Goal: Task Accomplishment & Management: Use online tool/utility

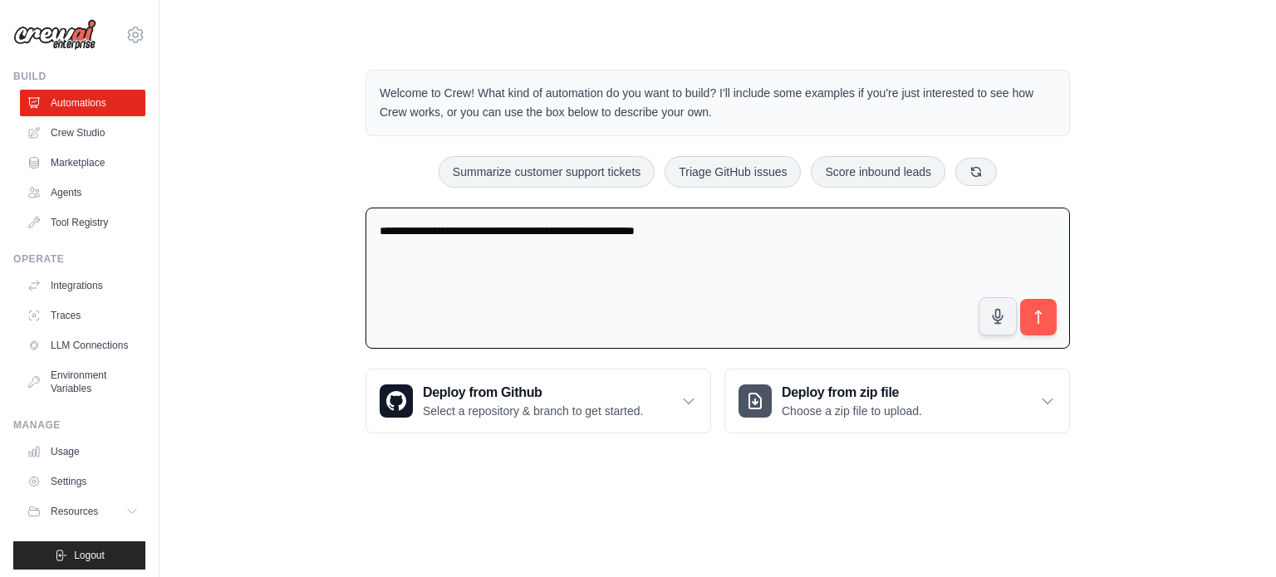
type textarea "**********"
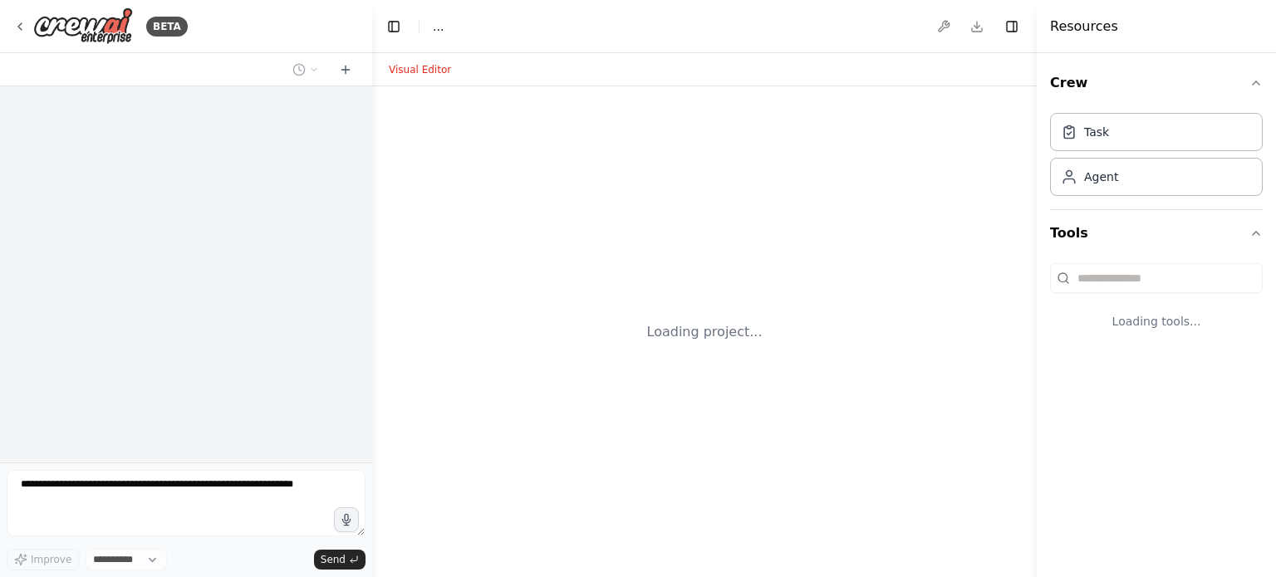
select select "****"
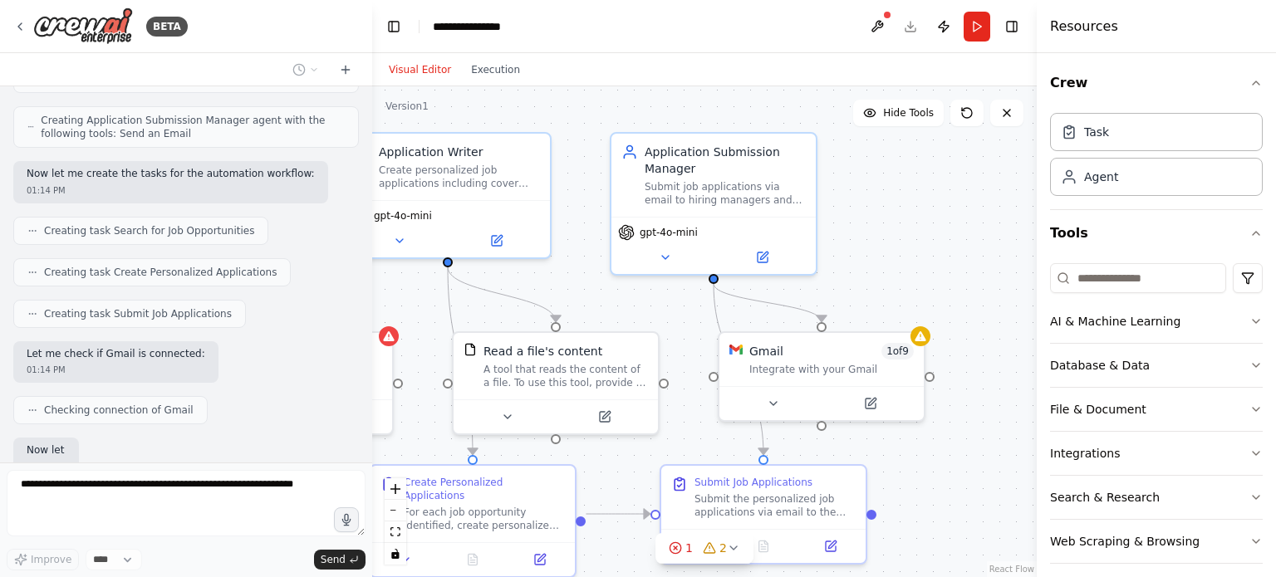
scroll to position [848, 0]
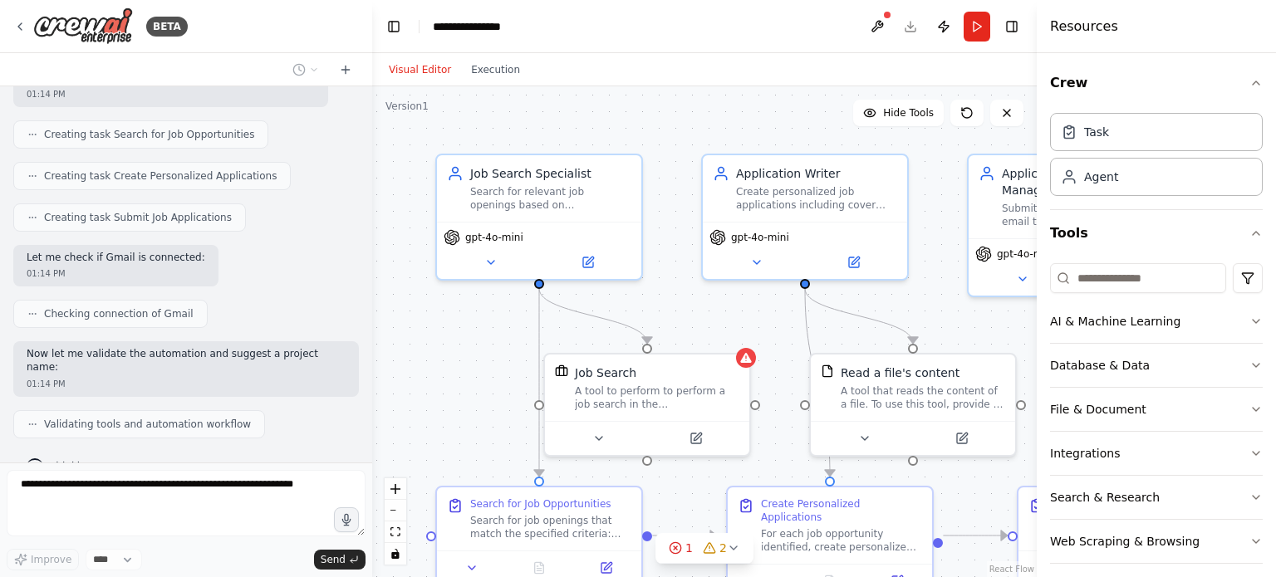
drag, startPoint x: 771, startPoint y: 340, endPoint x: 750, endPoint y: 324, distance: 26.1
click at [750, 324] on div ".deletable-edge-delete-btn { width: 20px; height: 20px; border: 0px solid #ffff…" at bounding box center [704, 331] width 665 height 491
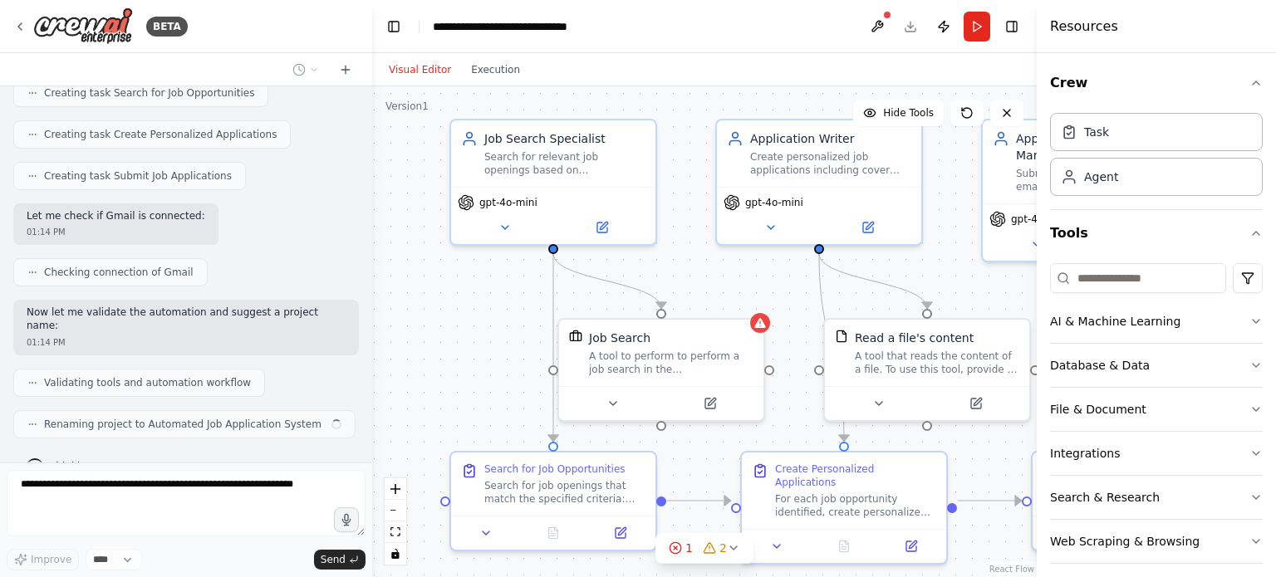
drag, startPoint x: 474, startPoint y: 327, endPoint x: 491, endPoint y: 288, distance: 42.8
click at [491, 288] on div ".deletable-edge-delete-btn { width: 20px; height: 20px; border: 0px solid #ffff…" at bounding box center [704, 331] width 665 height 491
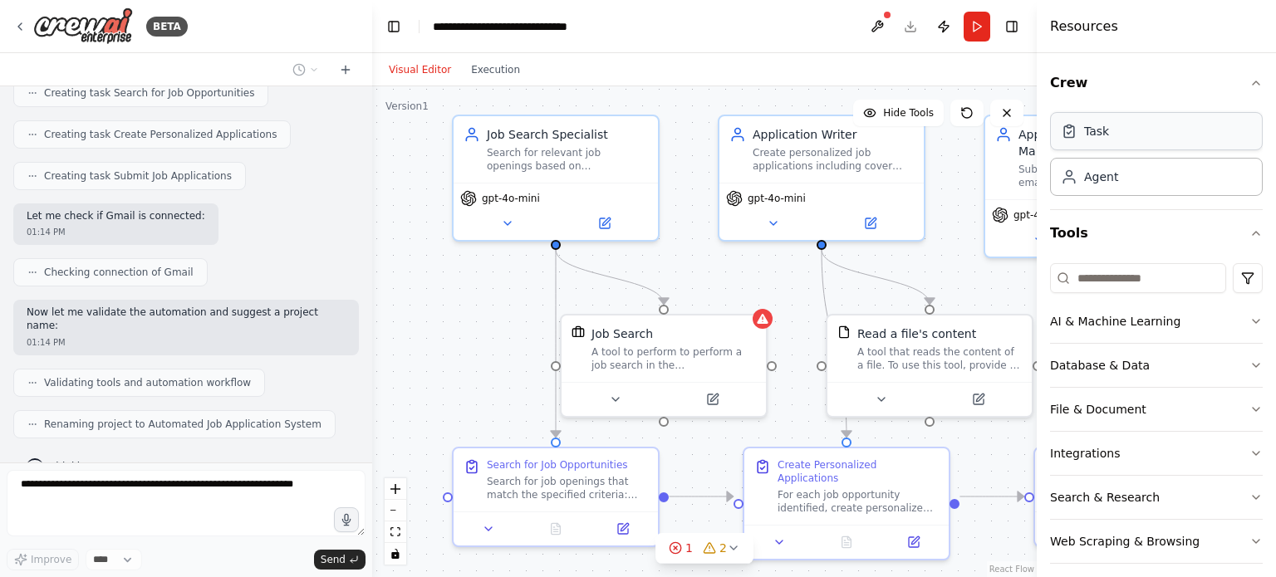
click at [1086, 139] on div "Task" at bounding box center [1156, 131] width 213 height 38
click at [1096, 174] on div "Agent" at bounding box center [1101, 176] width 34 height 17
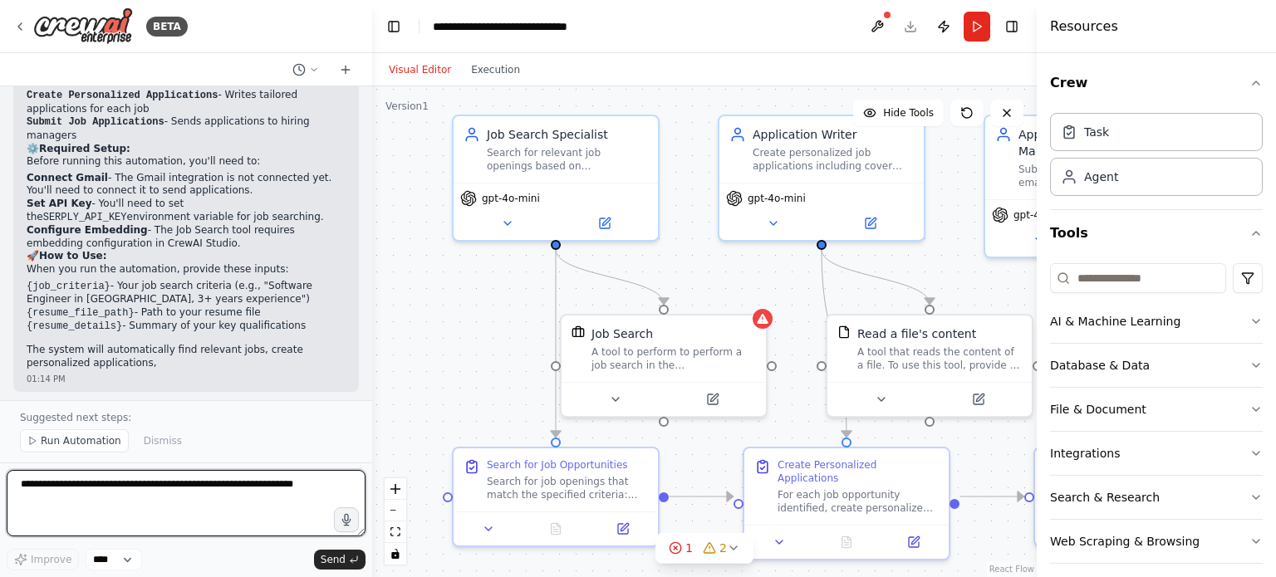
scroll to position [1447, 0]
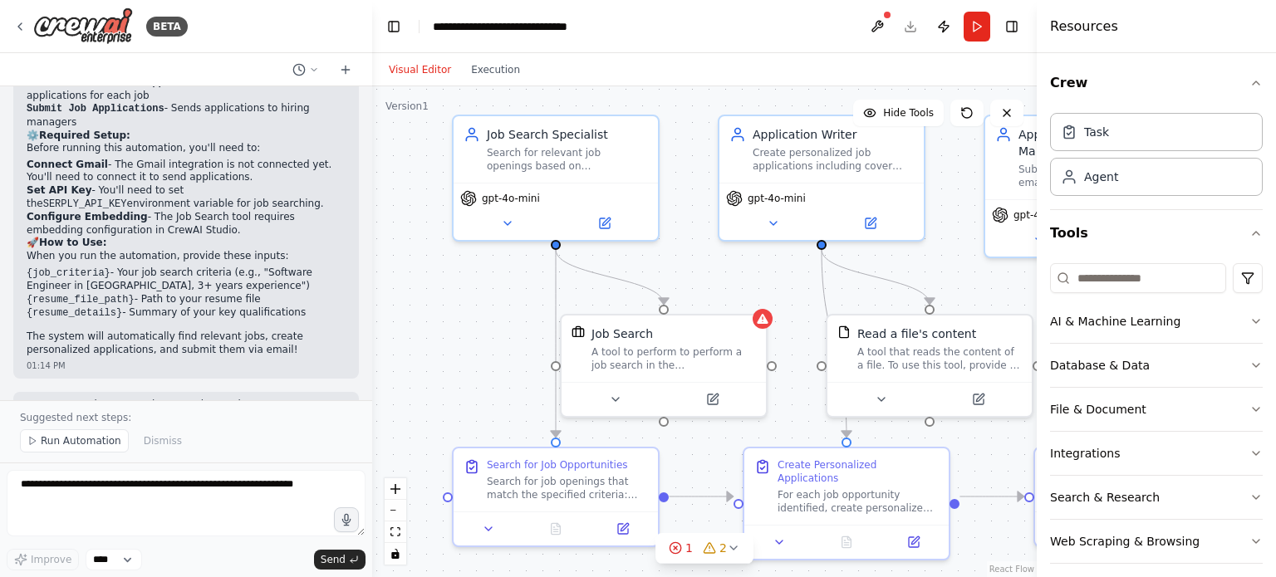
click at [352, 355] on div "an agent whi applied to potentialm job openings automatically 01:13 PM ▶ Though…" at bounding box center [186, 243] width 372 height 314
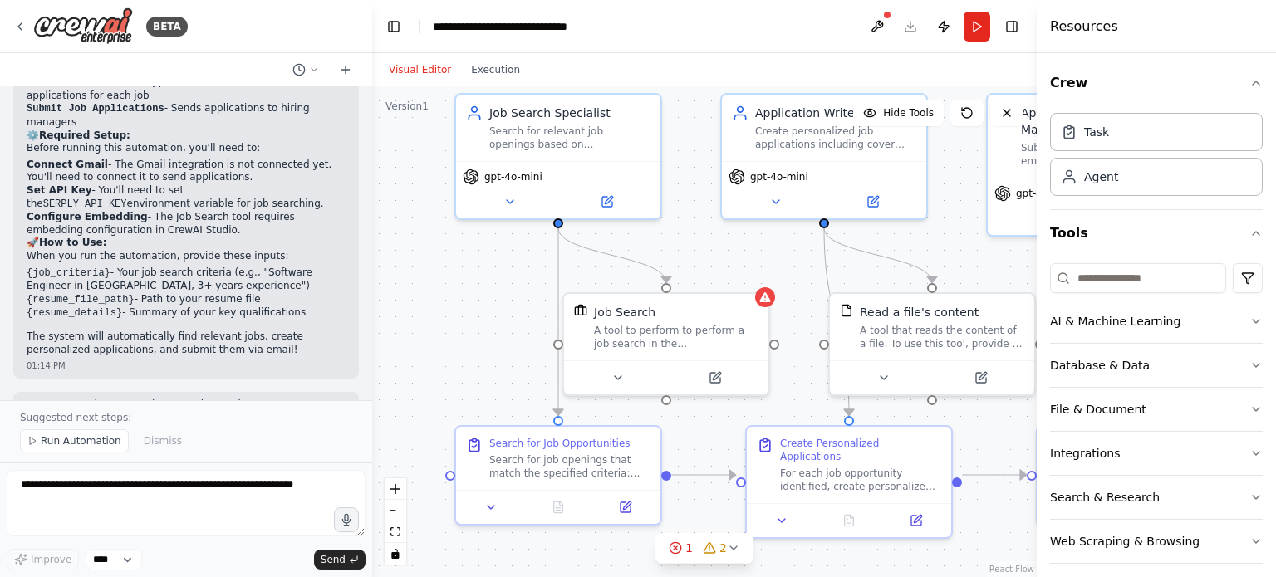
drag, startPoint x: 372, startPoint y: 356, endPoint x: 375, endPoint y: 339, distance: 16.8
click at [375, 339] on div ".deletable-edge-delete-btn { width: 20px; height: 20px; border: 0px solid #ffff…" at bounding box center [704, 331] width 665 height 491
click at [60, 443] on span "Run Automation" at bounding box center [81, 441] width 81 height 13
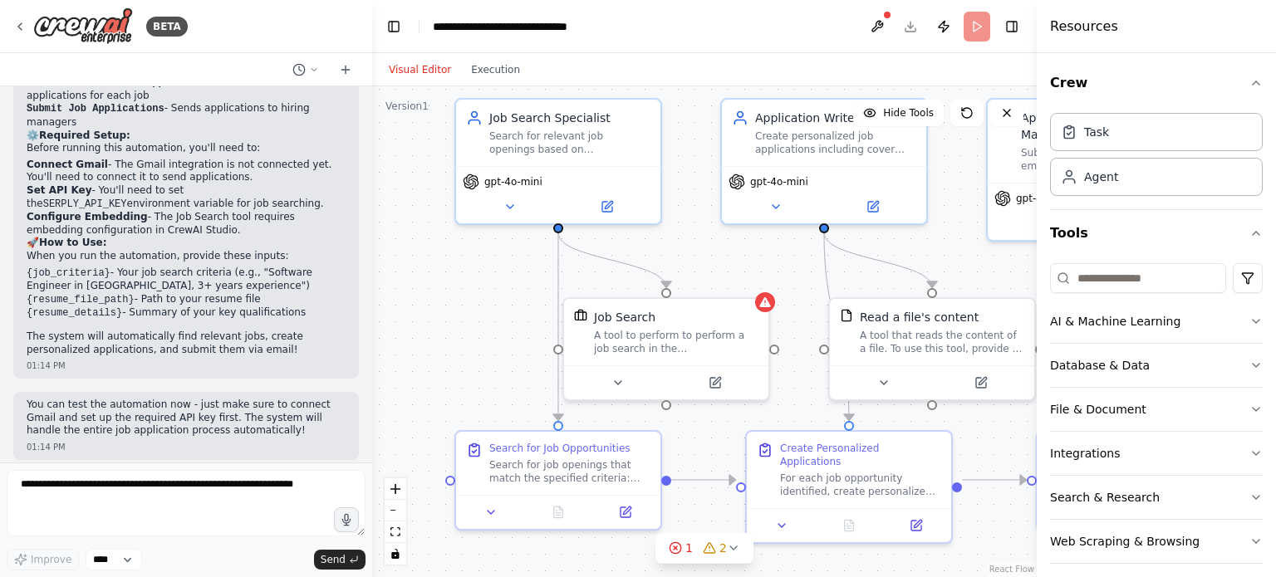
scroll to position [1385, 0]
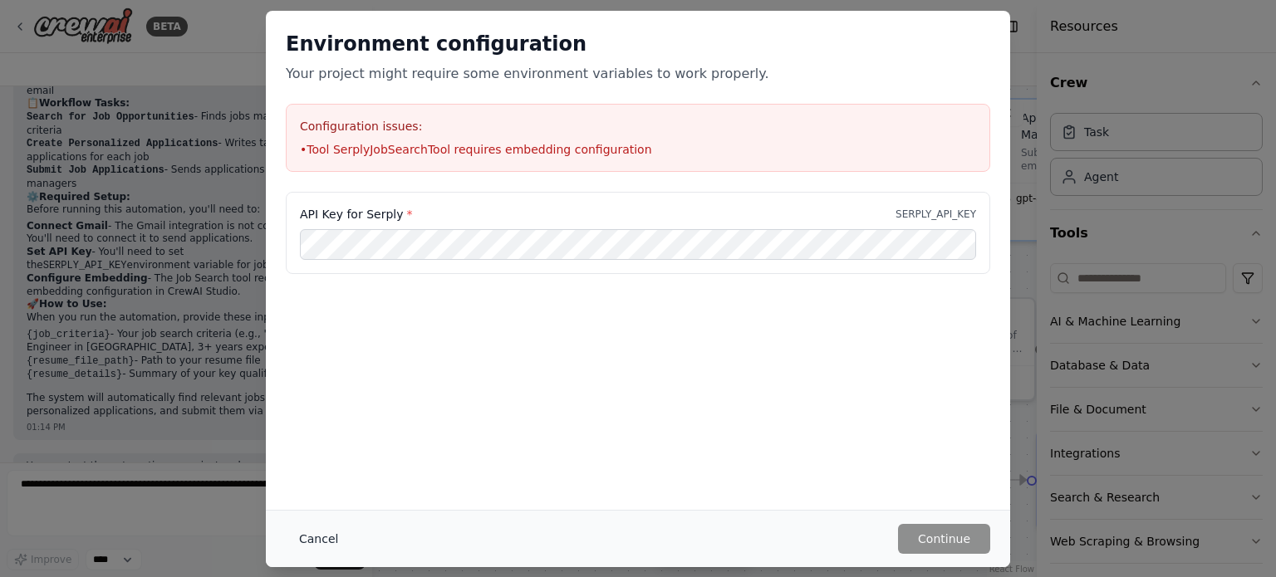
click at [312, 544] on button "Cancel" at bounding box center [319, 539] width 66 height 30
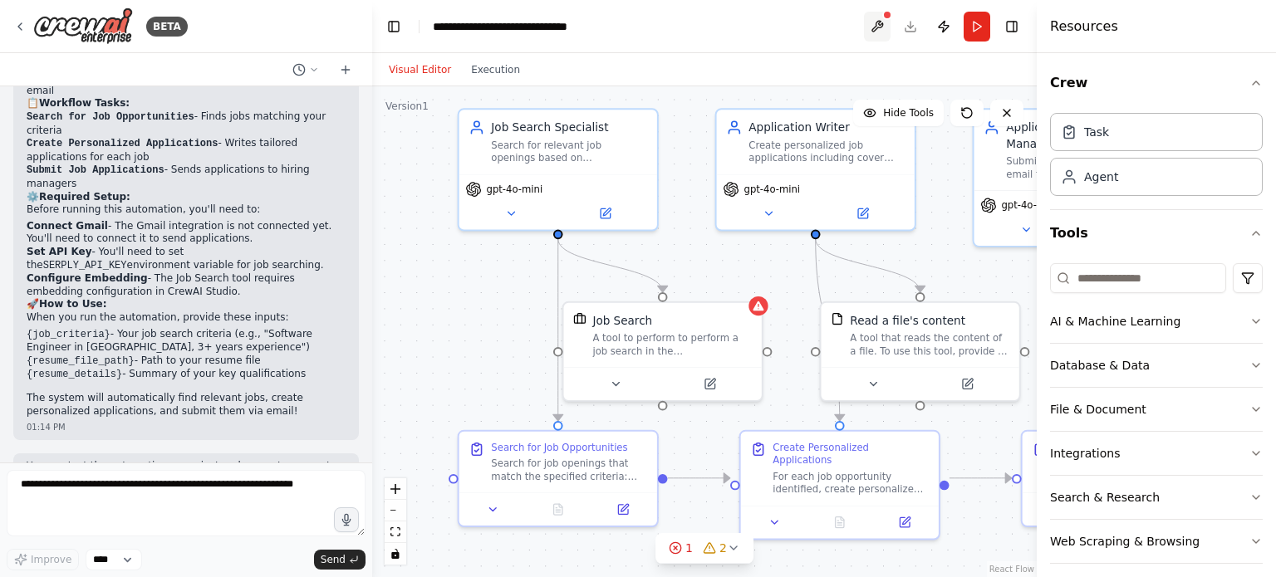
click at [881, 24] on button at bounding box center [877, 27] width 27 height 30
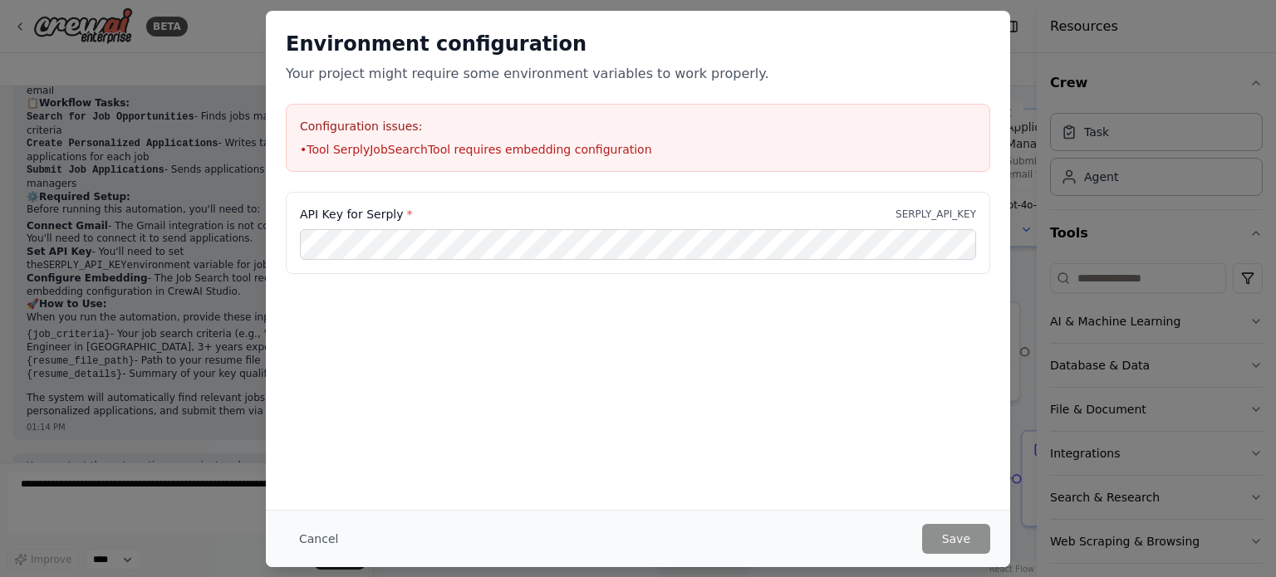
click at [1069, 108] on div "Environment configuration Your project might require some environment variables…" at bounding box center [638, 288] width 1276 height 577
click at [300, 544] on button "Cancel" at bounding box center [319, 539] width 66 height 30
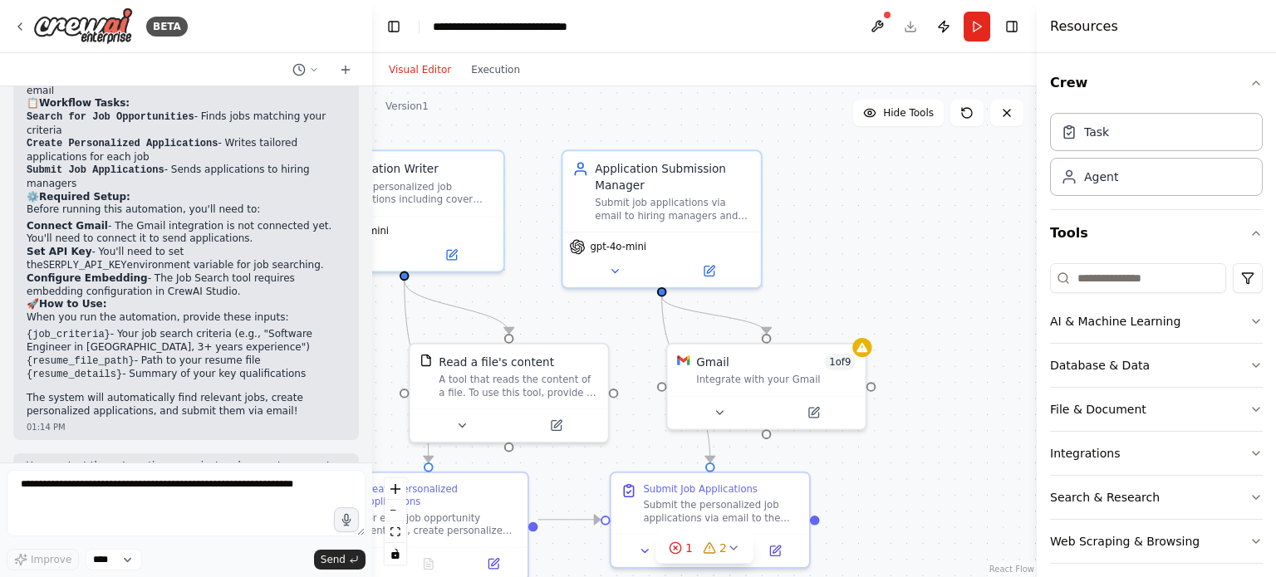
drag, startPoint x: 944, startPoint y: 219, endPoint x: 533, endPoint y: 260, distance: 413.4
click at [533, 260] on div ".deletable-edge-delete-btn { width: 20px; height: 20px; border: 0px solid #ffff…" at bounding box center [704, 331] width 665 height 491
click at [718, 417] on button at bounding box center [719, 409] width 91 height 19
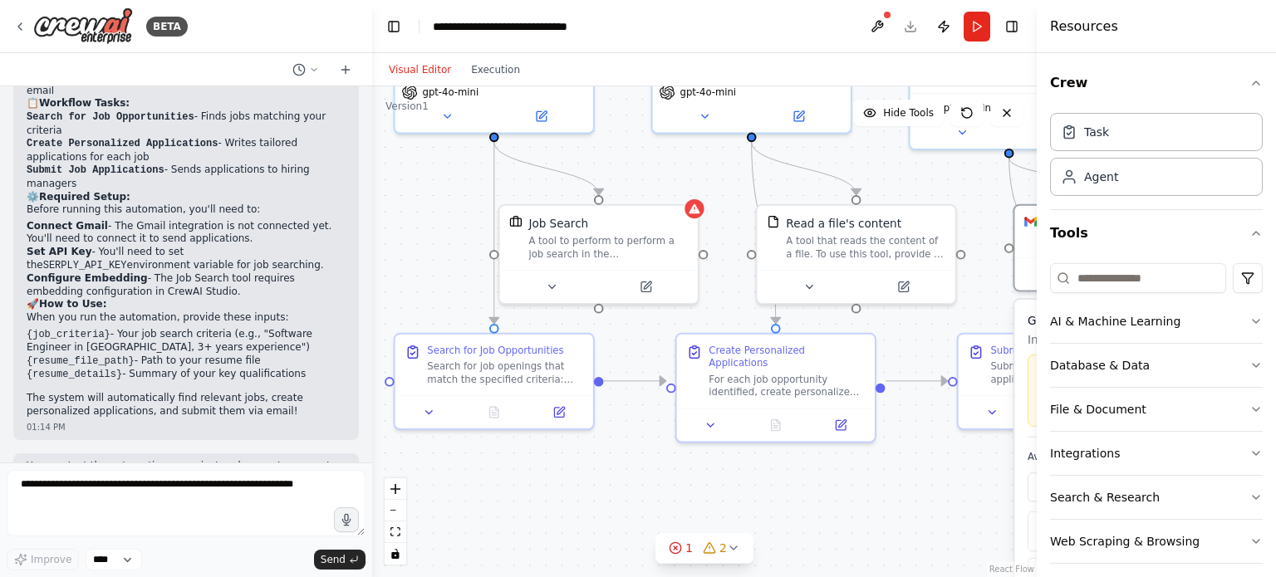
drag, startPoint x: 562, startPoint y: 329, endPoint x: 909, endPoint y: 192, distance: 373.4
click at [909, 192] on div ".deletable-edge-delete-btn { width: 20px; height: 20px; border: 0px solid #ffff…" at bounding box center [704, 331] width 665 height 491
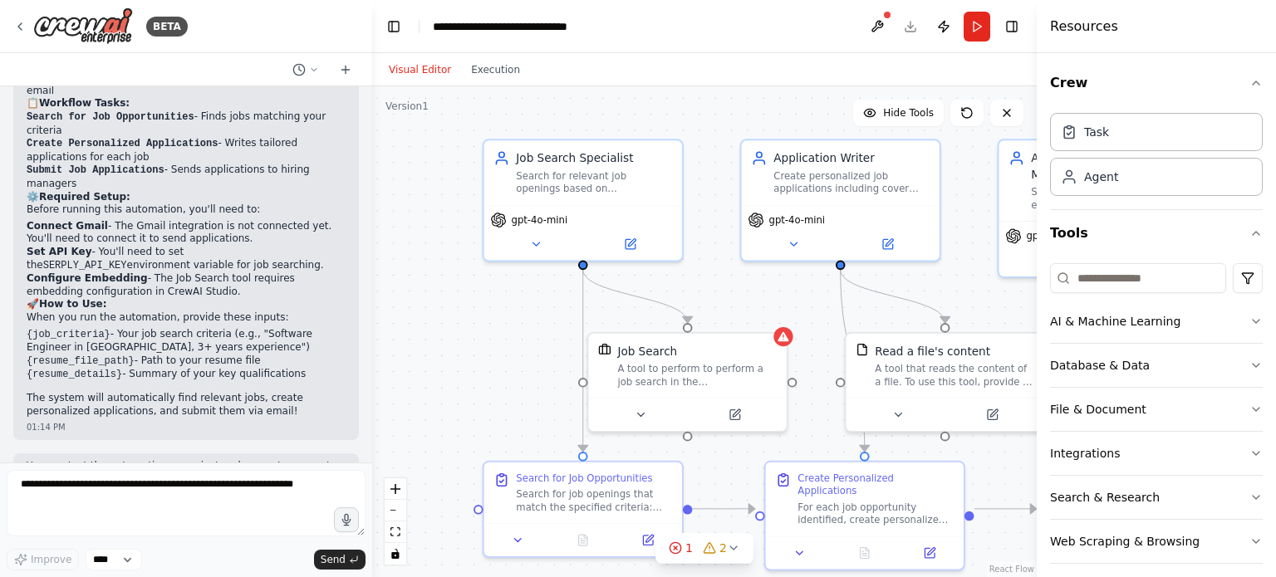
drag, startPoint x: 742, startPoint y: 474, endPoint x: 831, endPoint y: 601, distance: 154.4
click at [831, 577] on html "BETA an agent whi applied to potentialm job openings automatically 01:13 PM ▶ T…" at bounding box center [638, 288] width 1276 height 577
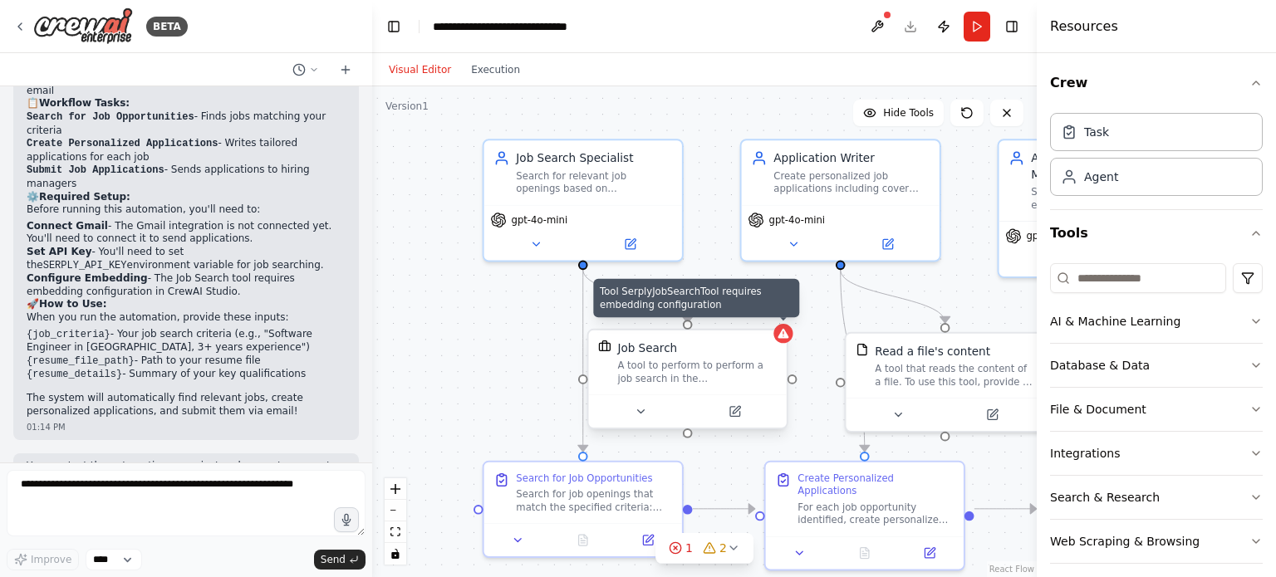
click at [784, 332] on icon at bounding box center [783, 334] width 11 height 10
click at [784, 339] on icon at bounding box center [783, 333] width 12 height 12
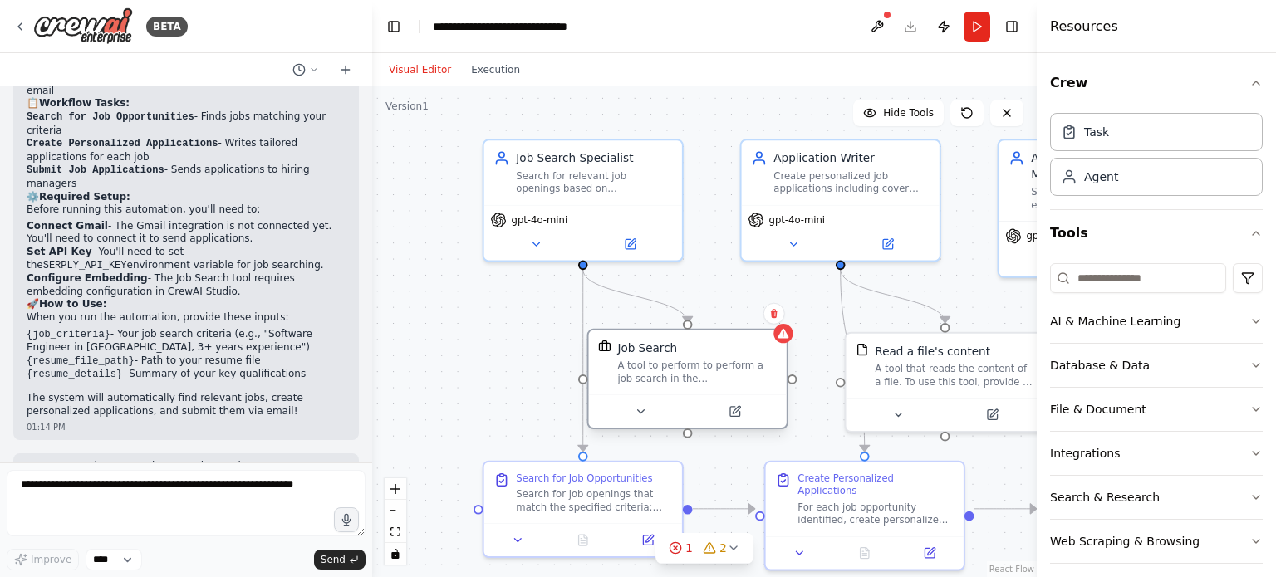
click at [784, 344] on div "Job Search A tool to perform to perform a job search in the US with a search_qu…" at bounding box center [688, 363] width 198 height 64
click at [690, 371] on div "A tool to perform to perform a job search in the US with a search_query." at bounding box center [697, 373] width 160 height 26
click at [882, 19] on button at bounding box center [877, 27] width 27 height 30
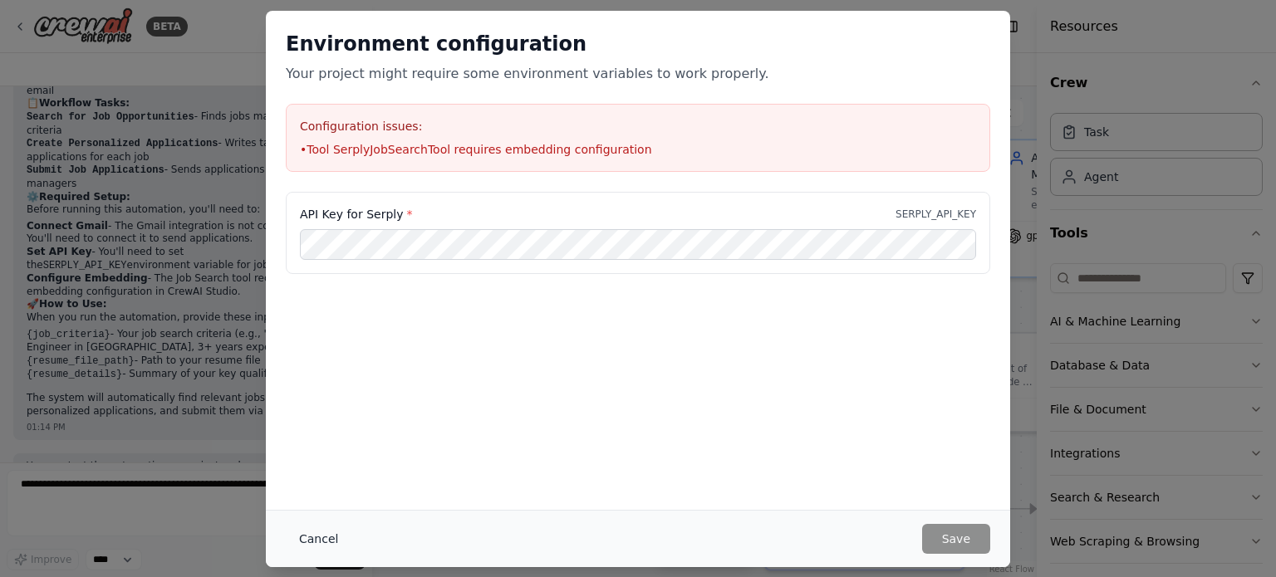
click at [309, 540] on button "Cancel" at bounding box center [319, 539] width 66 height 30
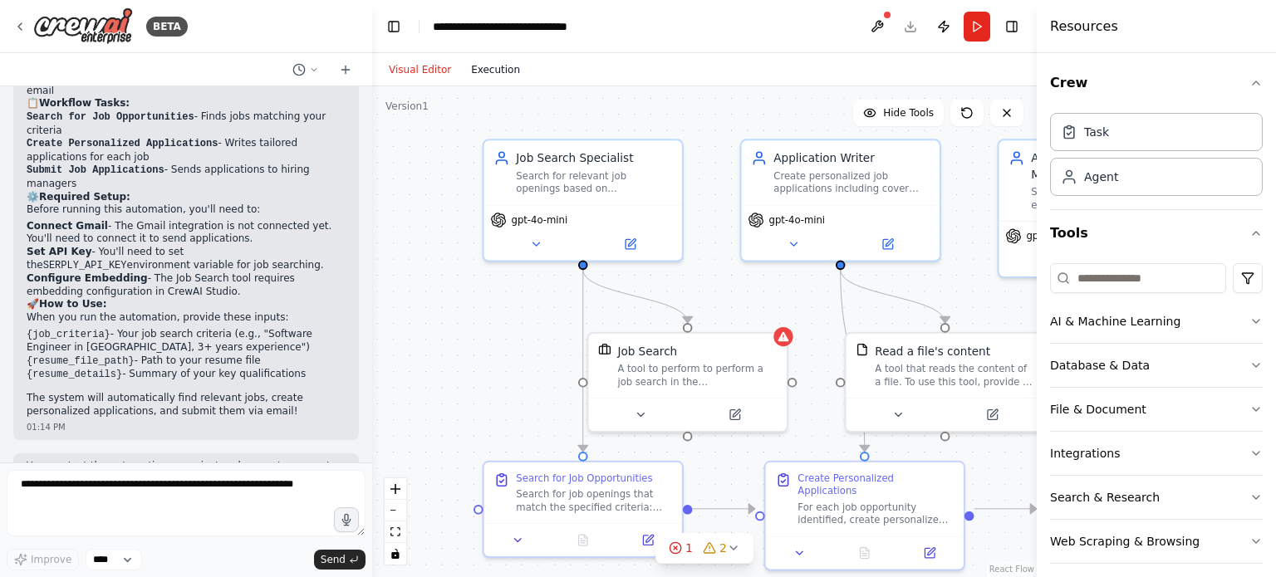
click at [494, 64] on button "Execution" at bounding box center [495, 70] width 69 height 20
click at [428, 66] on button "Visual Editor" at bounding box center [420, 70] width 82 height 20
click at [975, 9] on header "**********" at bounding box center [704, 26] width 665 height 53
click at [975, 21] on button "Run" at bounding box center [977, 27] width 27 height 30
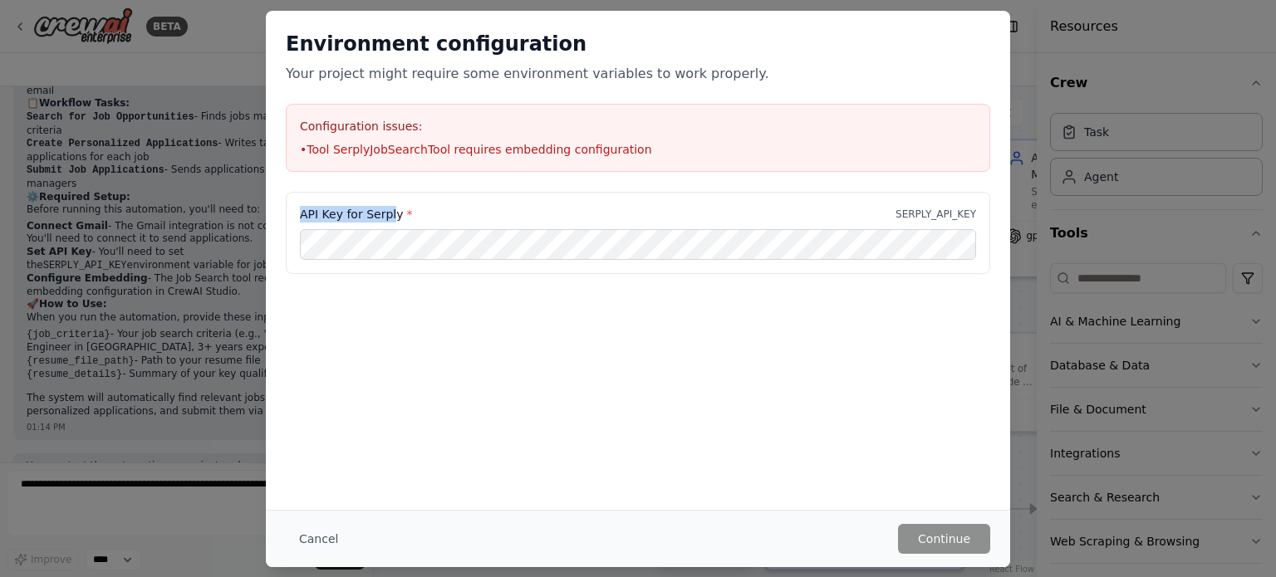
drag, startPoint x: 291, startPoint y: 209, endPoint x: 391, endPoint y: 215, distance: 100.8
click at [391, 215] on div "API Key for Serply * SERPLY_API_KEY" at bounding box center [638, 233] width 705 height 83
click at [290, 217] on div "API Key for Serply * SERPLY_API_KEY" at bounding box center [638, 233] width 705 height 83
drag, startPoint x: 290, startPoint y: 217, endPoint x: 391, endPoint y: 219, distance: 100.6
click at [391, 219] on div "API Key for Serply * SERPLY_API_KEY" at bounding box center [638, 233] width 705 height 83
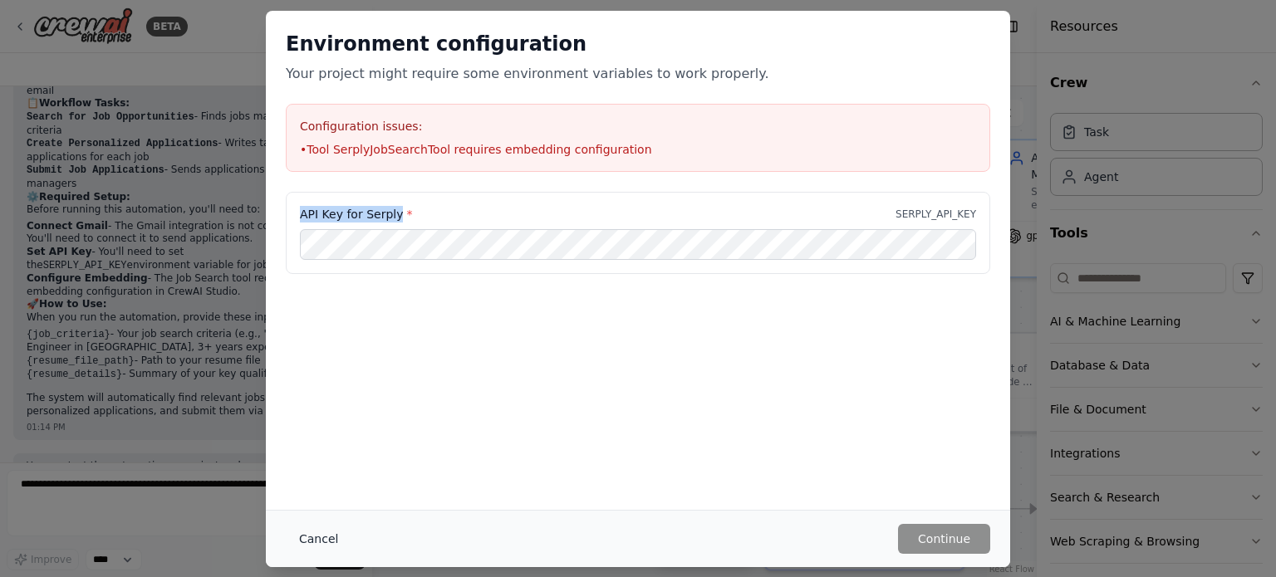
click at [306, 535] on button "Cancel" at bounding box center [319, 539] width 66 height 30
